Goal: Information Seeking & Learning: Understand process/instructions

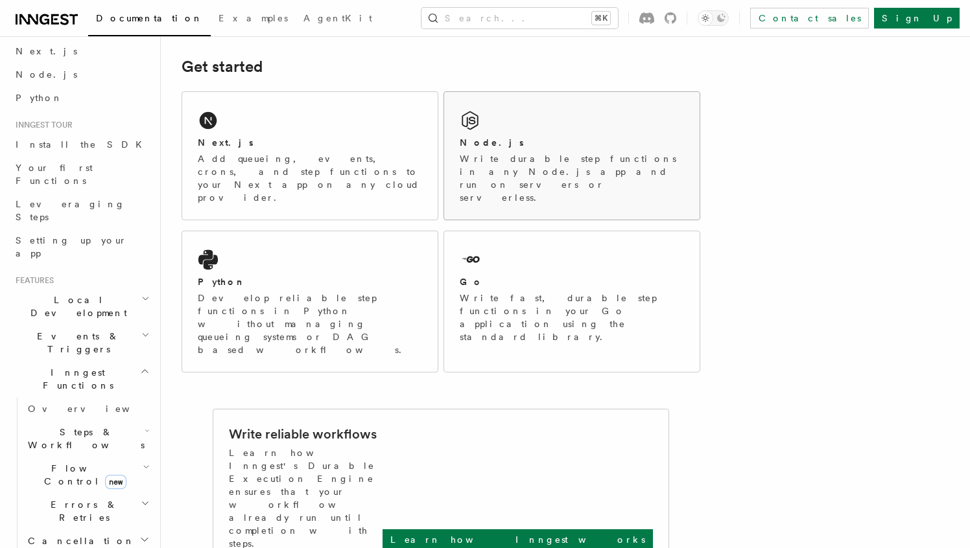
scroll to position [167, 0]
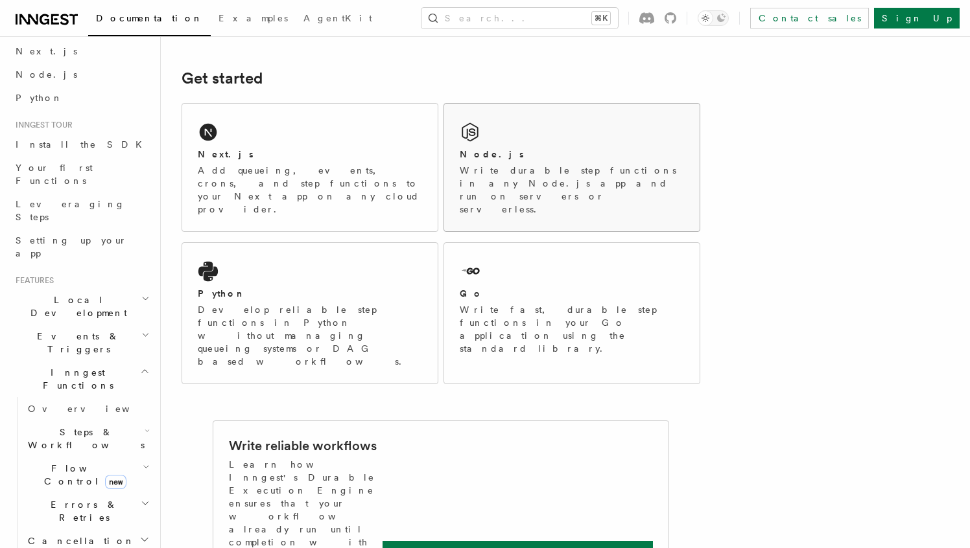
click at [535, 145] on div "Node.js Write durable step functions in any Node.js app and run on servers or s…" at bounding box center [571, 168] width 255 height 128
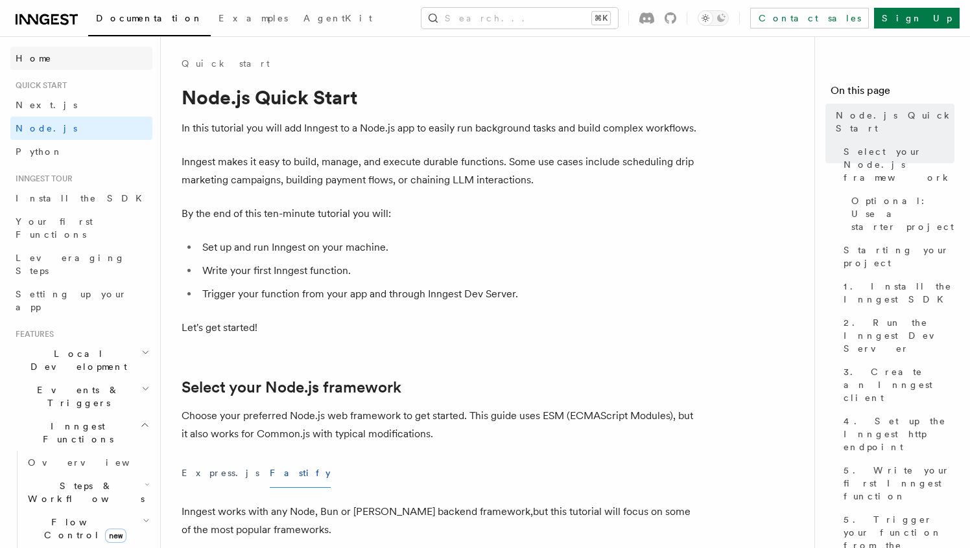
click at [42, 65] on link "Home" at bounding box center [81, 58] width 142 height 23
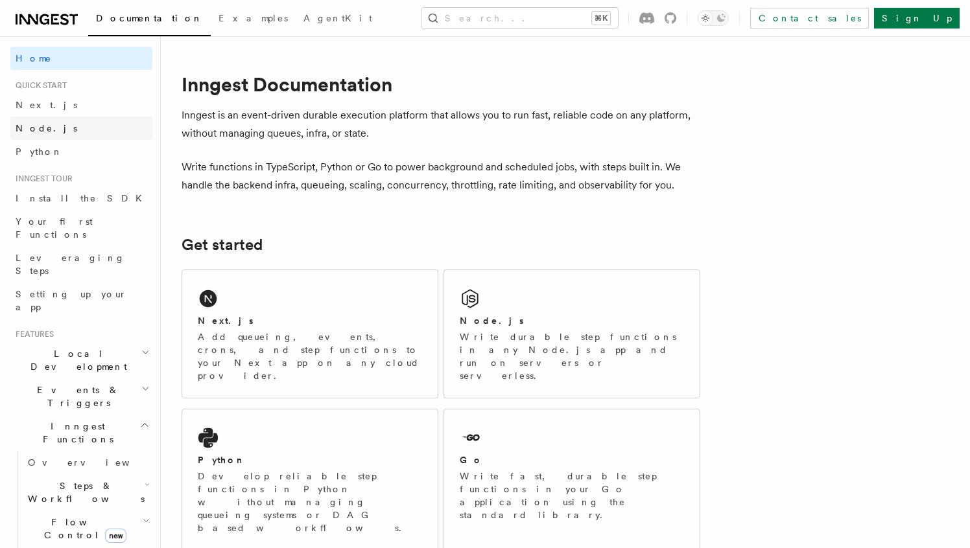
click at [64, 125] on link "Node.js" at bounding box center [81, 128] width 142 height 23
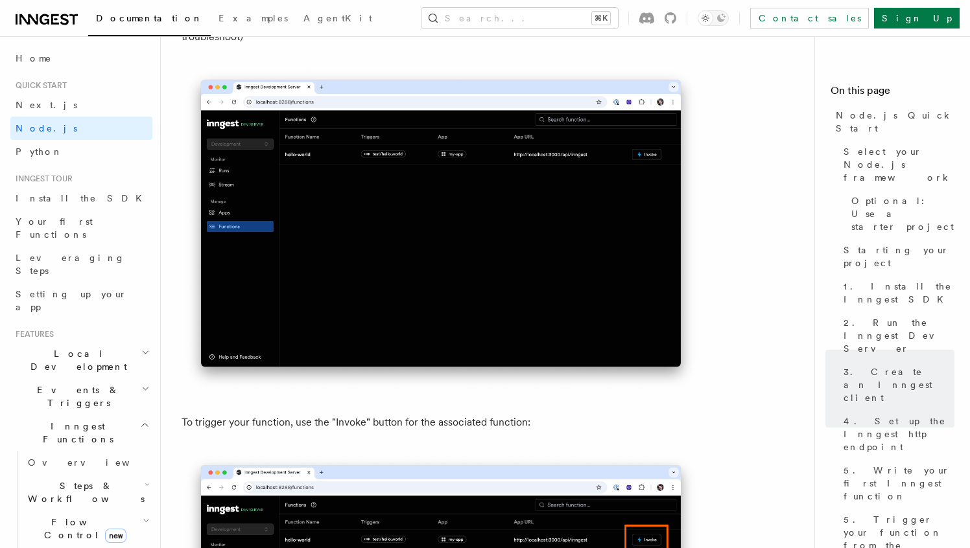
scroll to position [3437, 0]
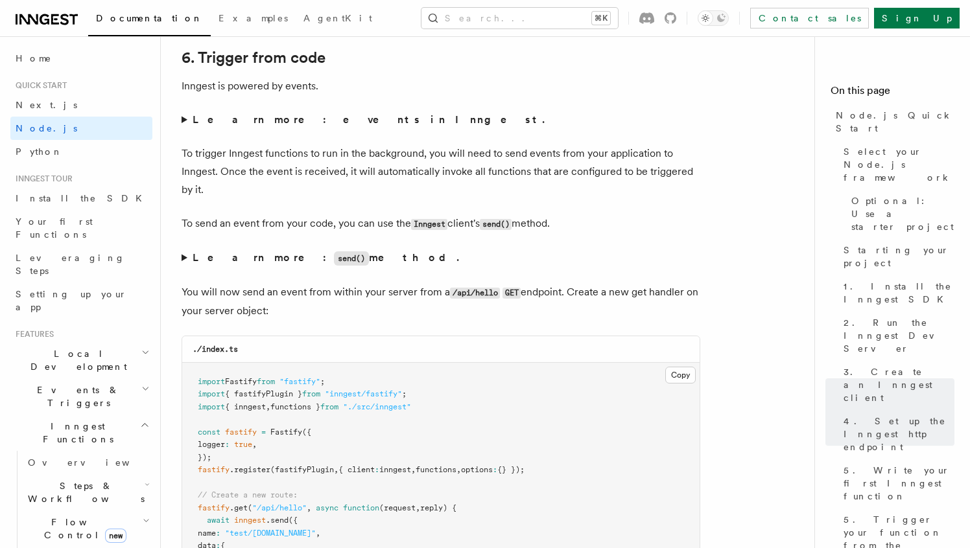
scroll to position [6719, 0]
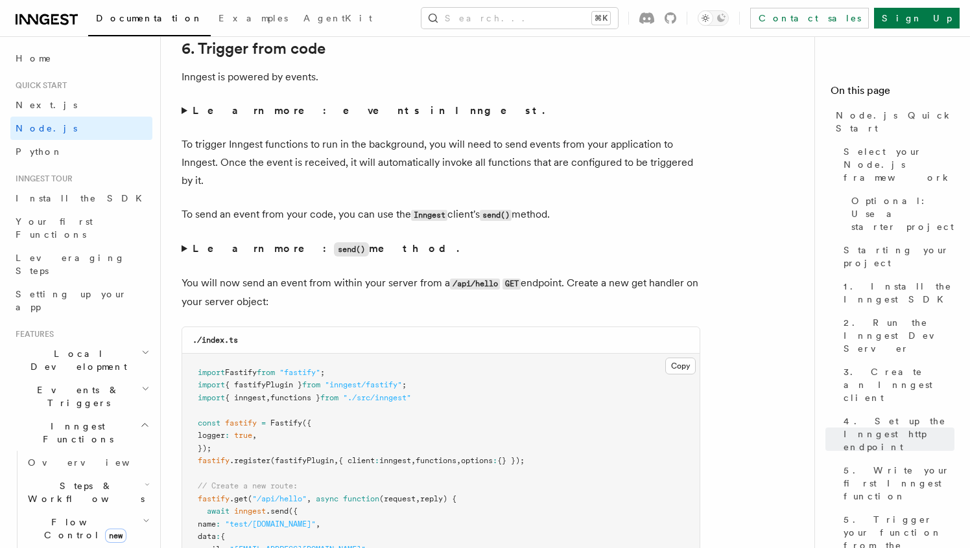
click at [253, 117] on strong "Learn more: events in Inngest." at bounding box center [370, 110] width 355 height 12
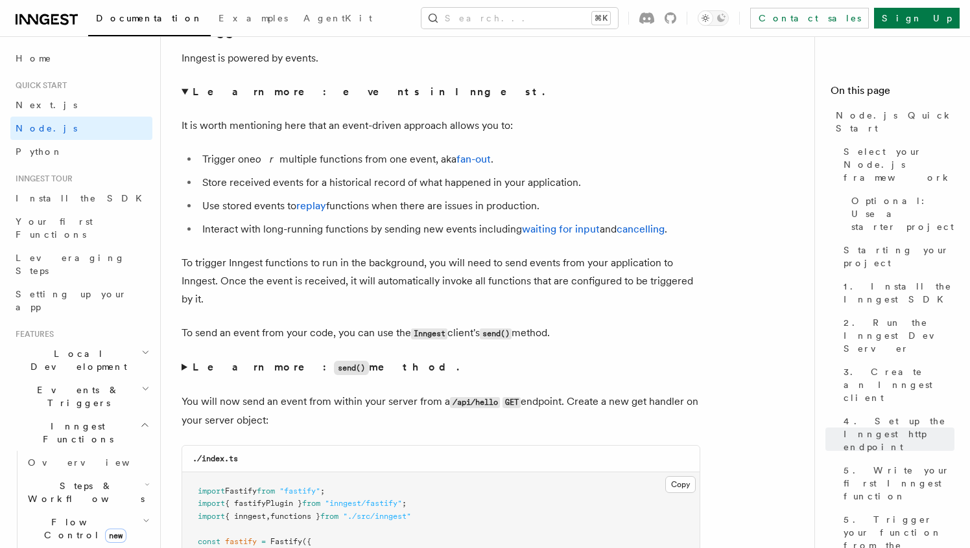
scroll to position [6742, 0]
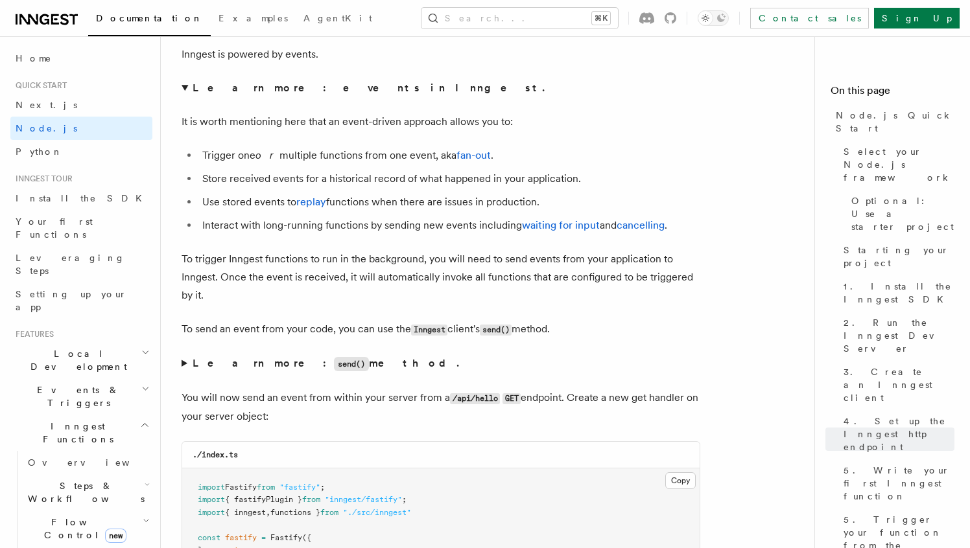
click at [183, 97] on summary "Learn more: events in Inngest." at bounding box center [440, 88] width 519 height 18
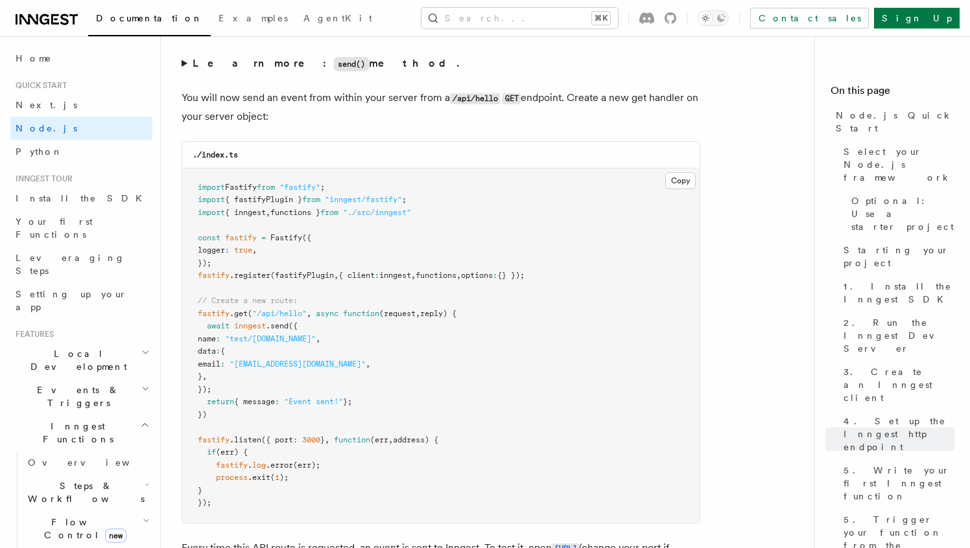
scroll to position [6906, 0]
